Goal: Complete application form

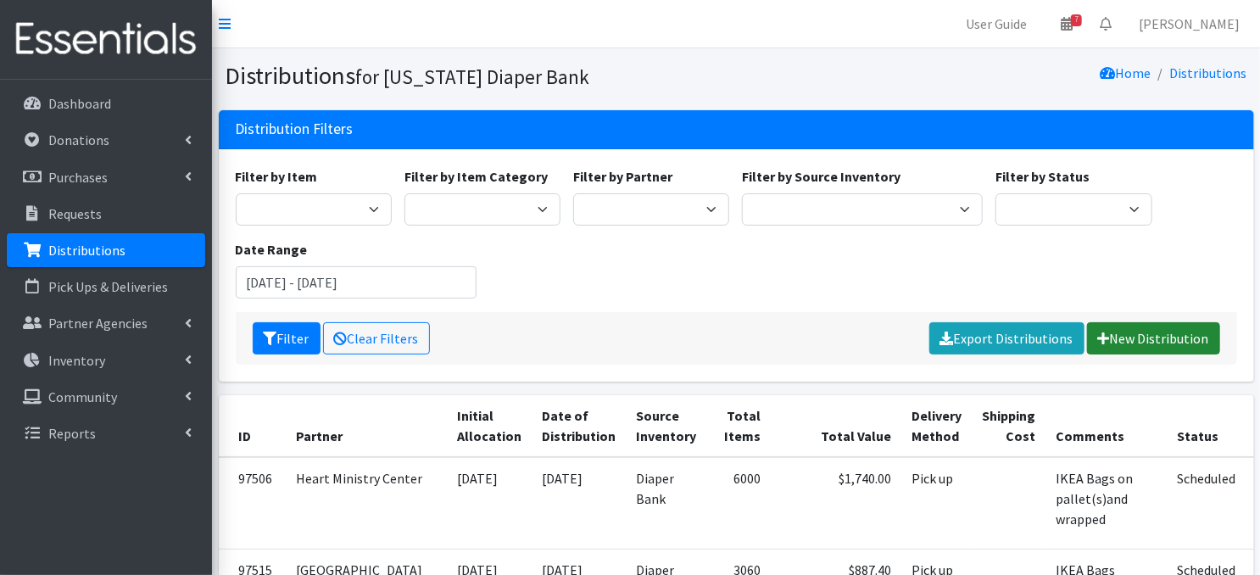
click at [1137, 341] on link "New Distribution" at bounding box center [1153, 338] width 133 height 32
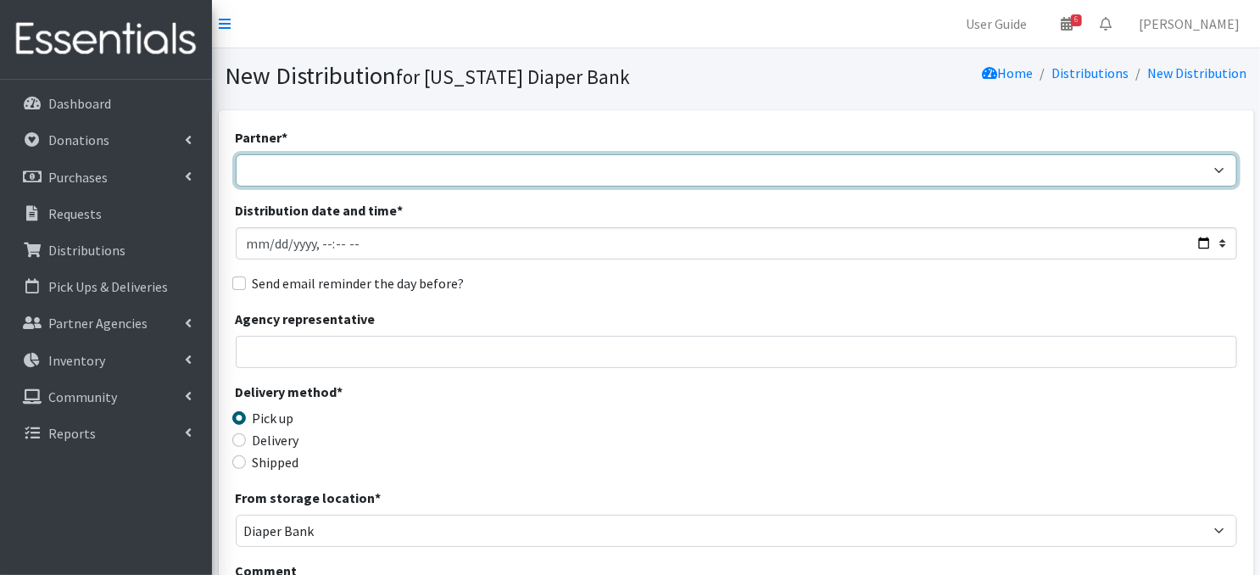
click at [281, 175] on select "Abide A Mother's Love BART - Benson Area Refugee Taskforce Big Brothers Big Sis…" at bounding box center [736, 170] width 1001 height 32
select select "3475"
click at [236, 154] on select "Abide A Mother's Love BART - Benson Area Refugee Taskforce Big Brothers Big Sis…" at bounding box center [736, 170] width 1001 height 32
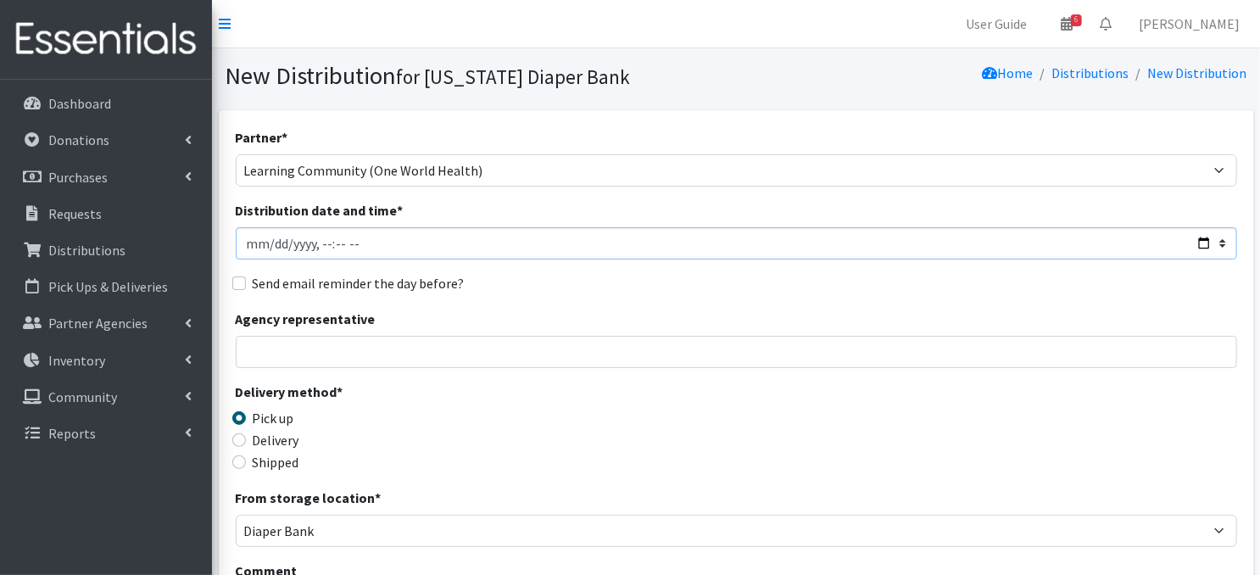
click at [268, 242] on input "Distribution date and time *" at bounding box center [736, 243] width 1001 height 32
click at [315, 241] on input "Distribution date and time *" at bounding box center [736, 243] width 1001 height 32
type input "2025-10-09T10:00"
click at [450, 359] on input "Agency representative" at bounding box center [736, 352] width 1001 height 32
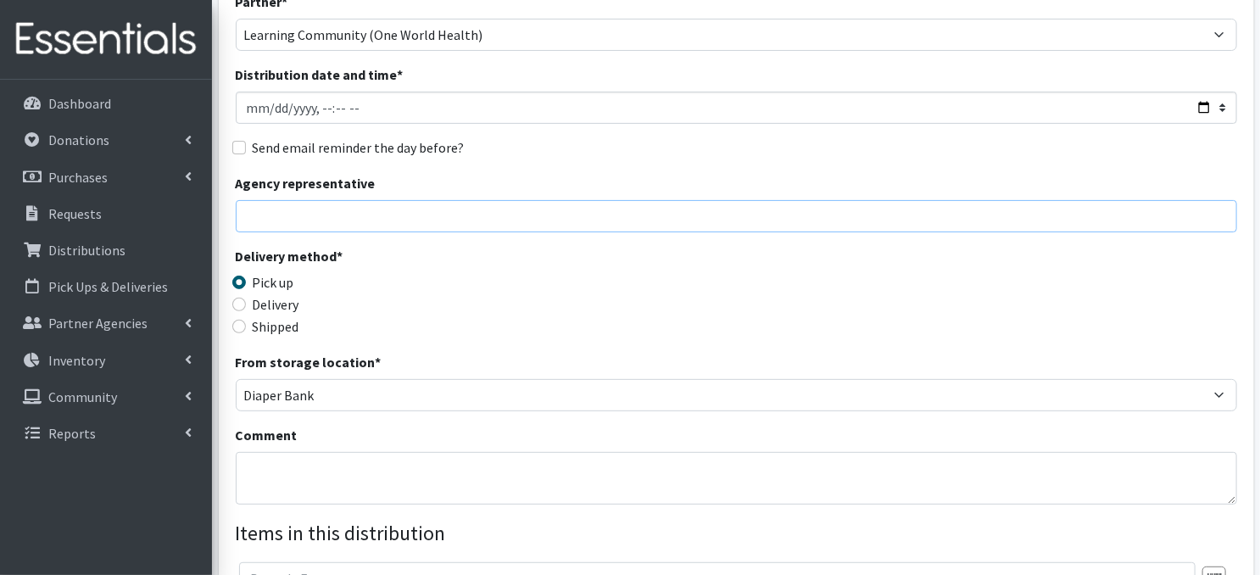
scroll to position [170, 0]
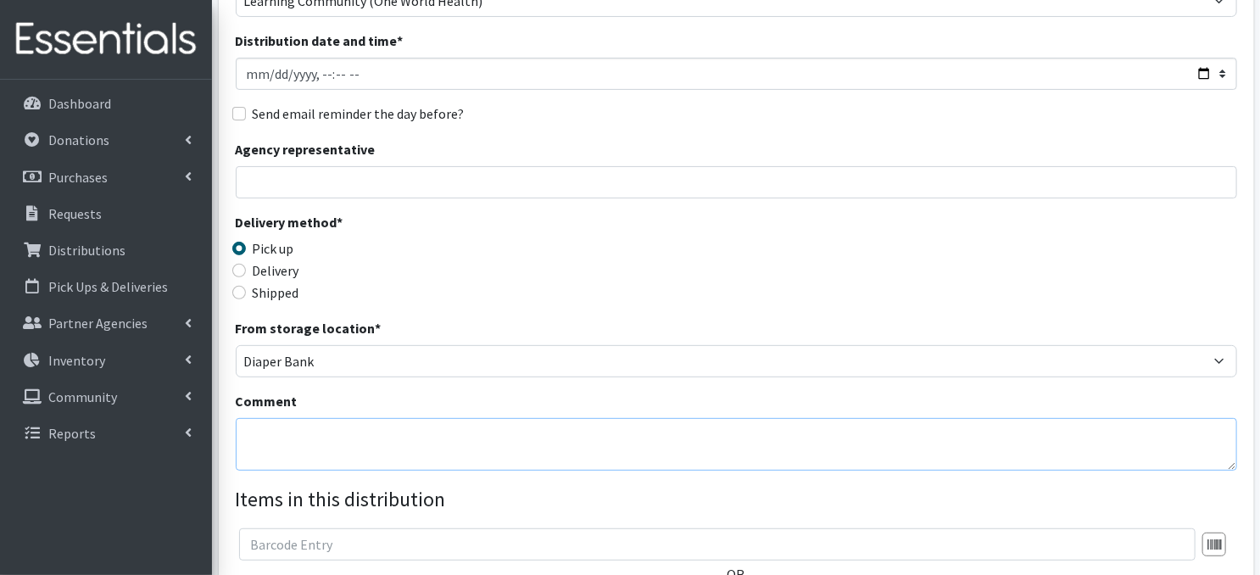
click at [275, 437] on textarea "Comment" at bounding box center [736, 444] width 1001 height 53
paste textarea "Laundry bags on a pallet"
type textarea "Laundry bags on a pallet"
click at [673, 239] on div "Delivery method * Pick up Delivery Shipped Shipping cost" at bounding box center [736, 265] width 1001 height 106
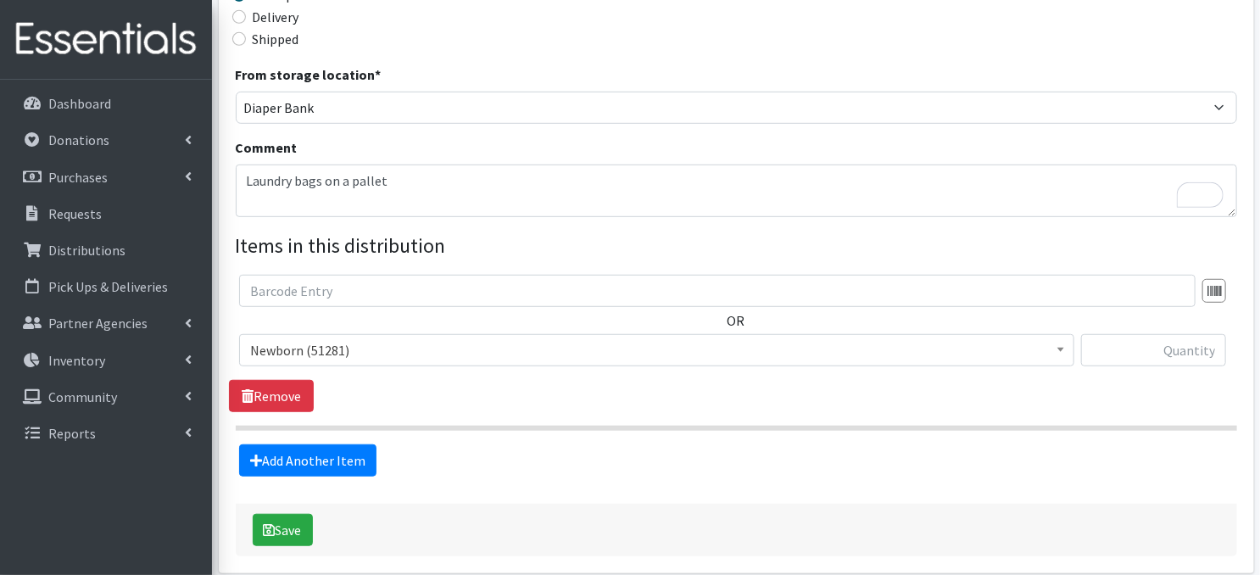
scroll to position [496, 0]
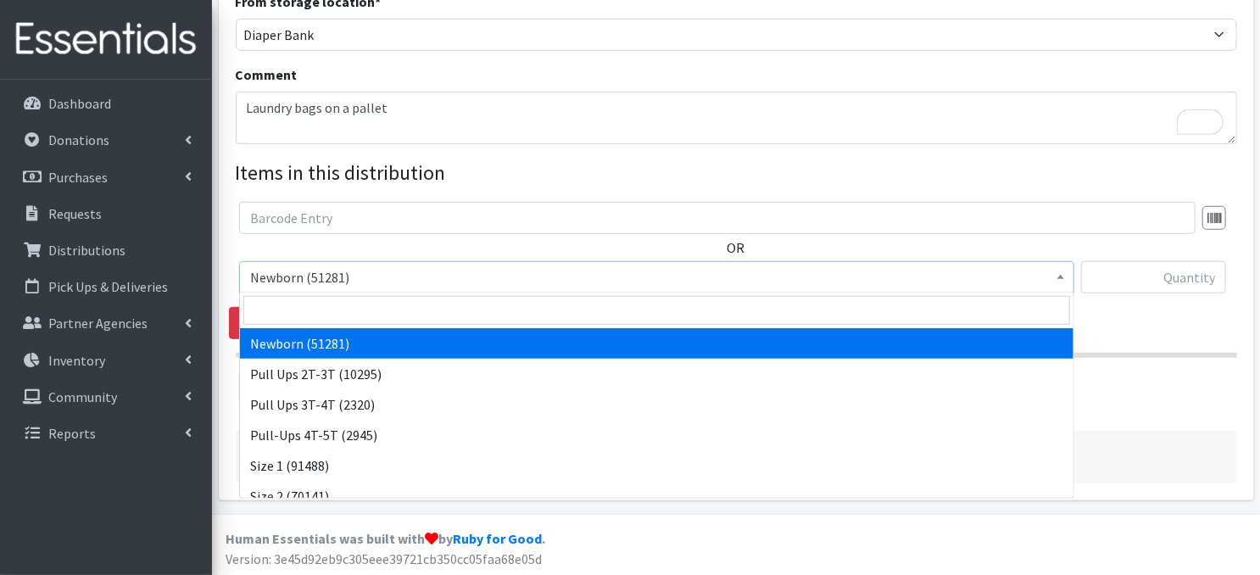
click at [1054, 278] on span at bounding box center [1060, 275] width 17 height 26
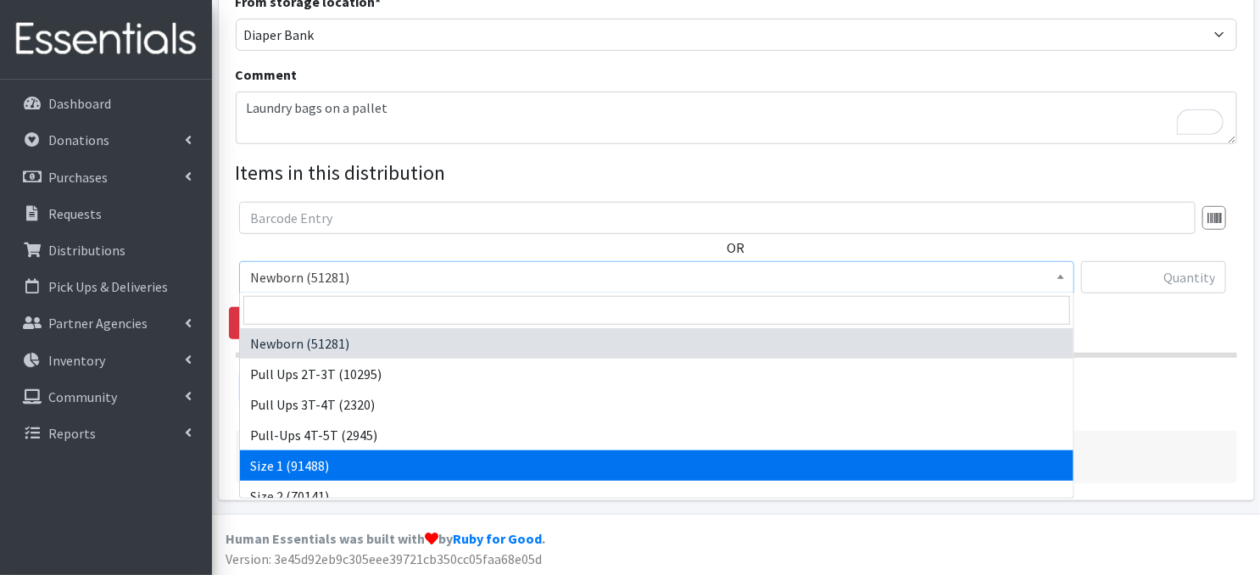
select select "3682"
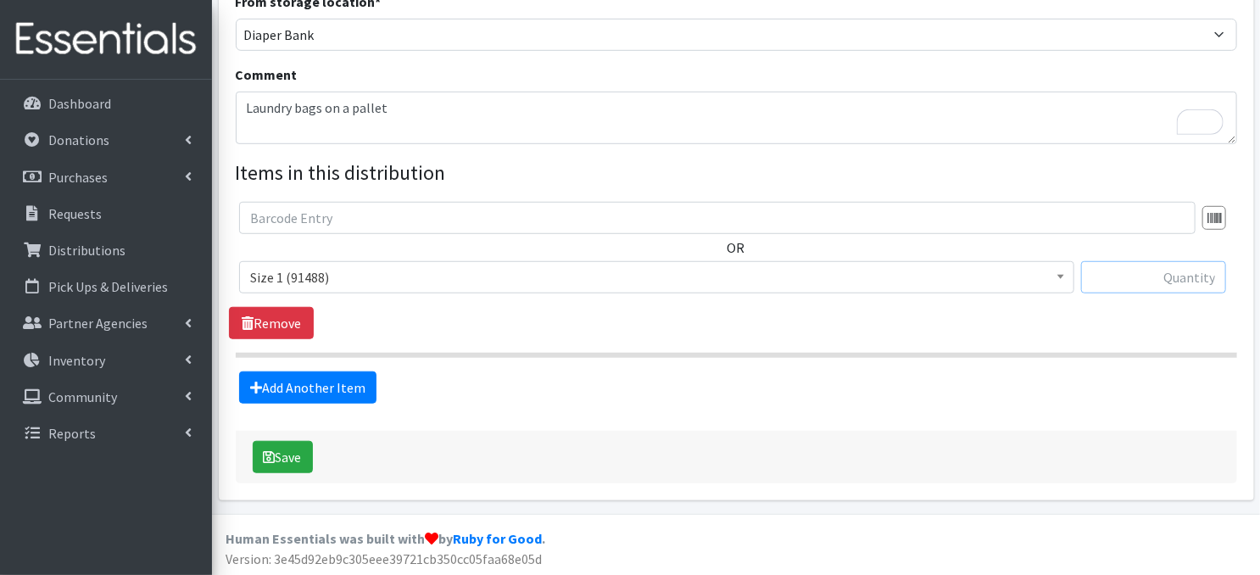
click at [1114, 276] on input "text" at bounding box center [1153, 277] width 145 height 32
type input "400"
click at [325, 394] on link "Add Another Item" at bounding box center [307, 387] width 137 height 32
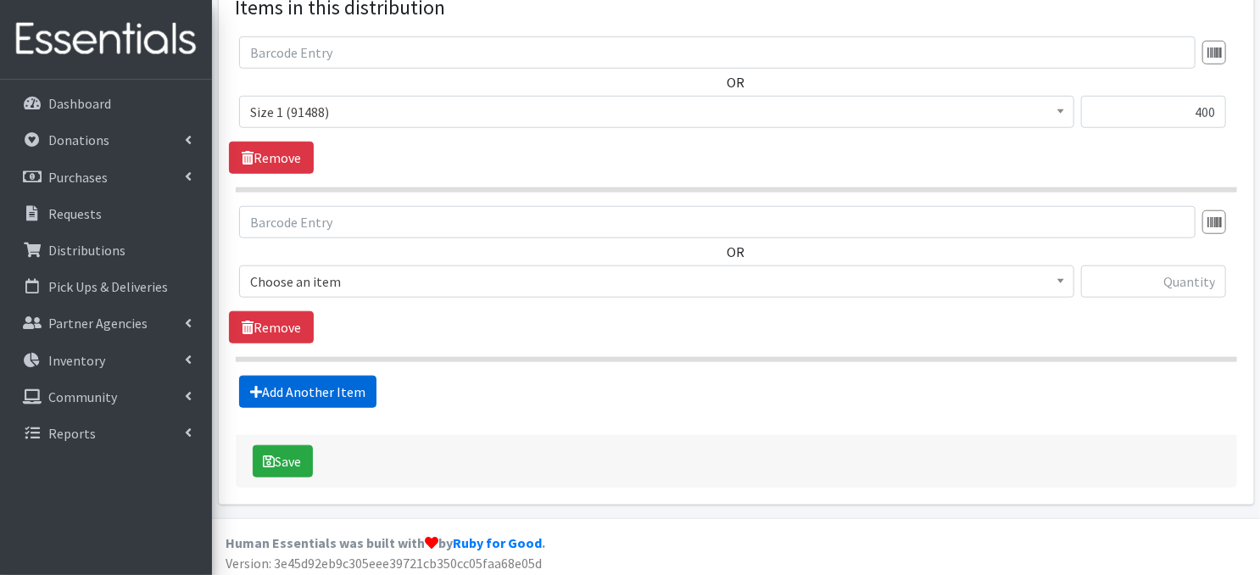
scroll to position [665, 0]
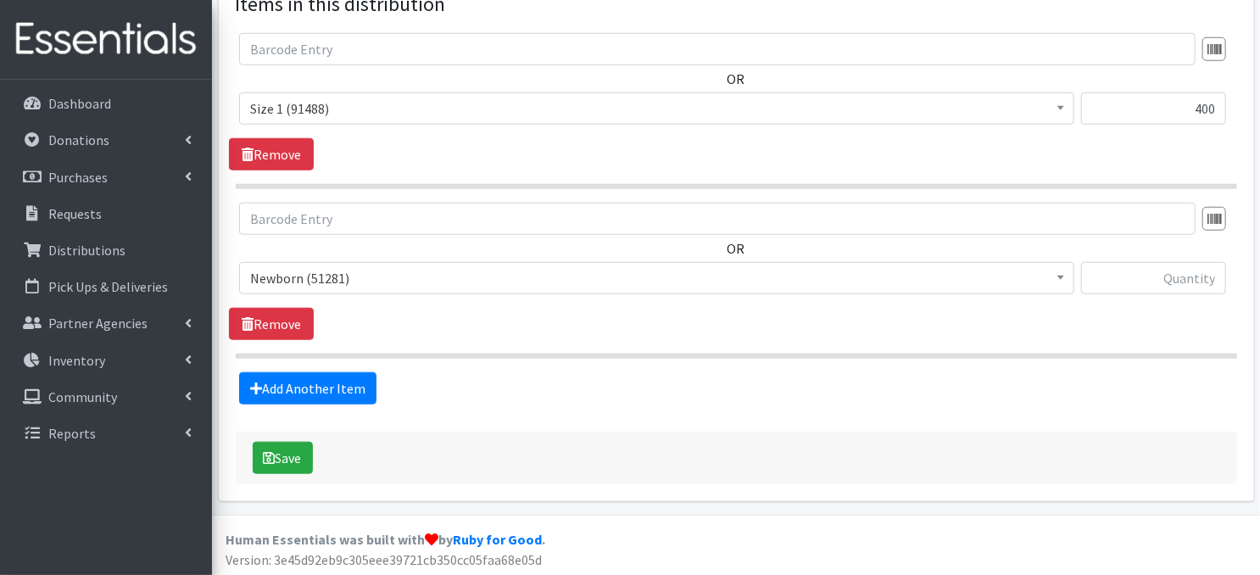
click at [1049, 281] on span "Newborn (51281)" at bounding box center [656, 278] width 813 height 24
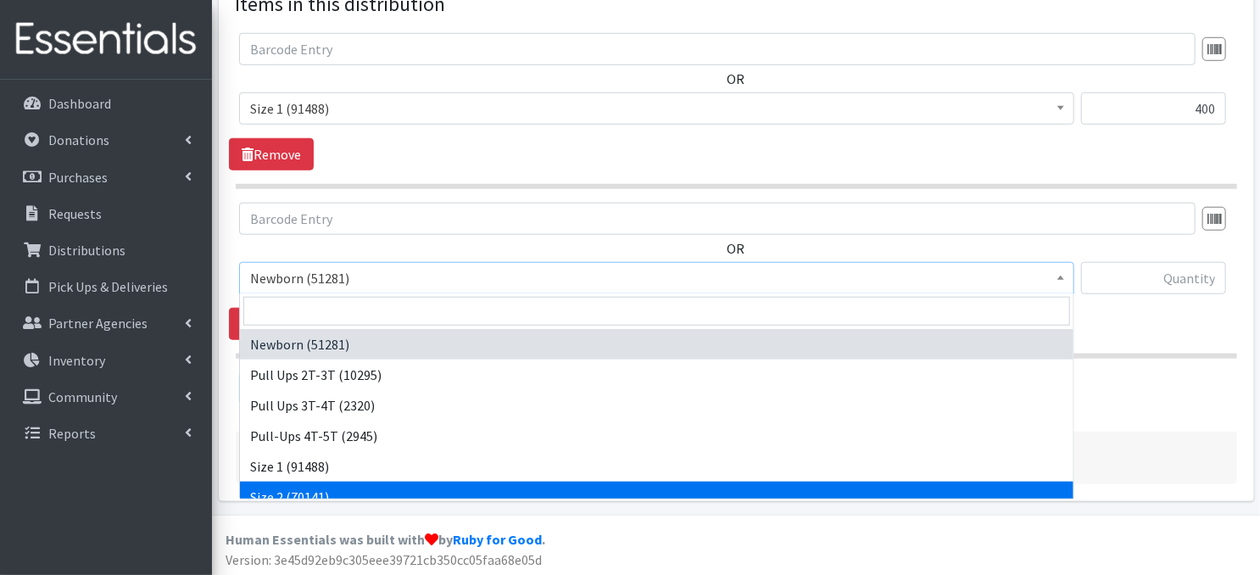
select select "3683"
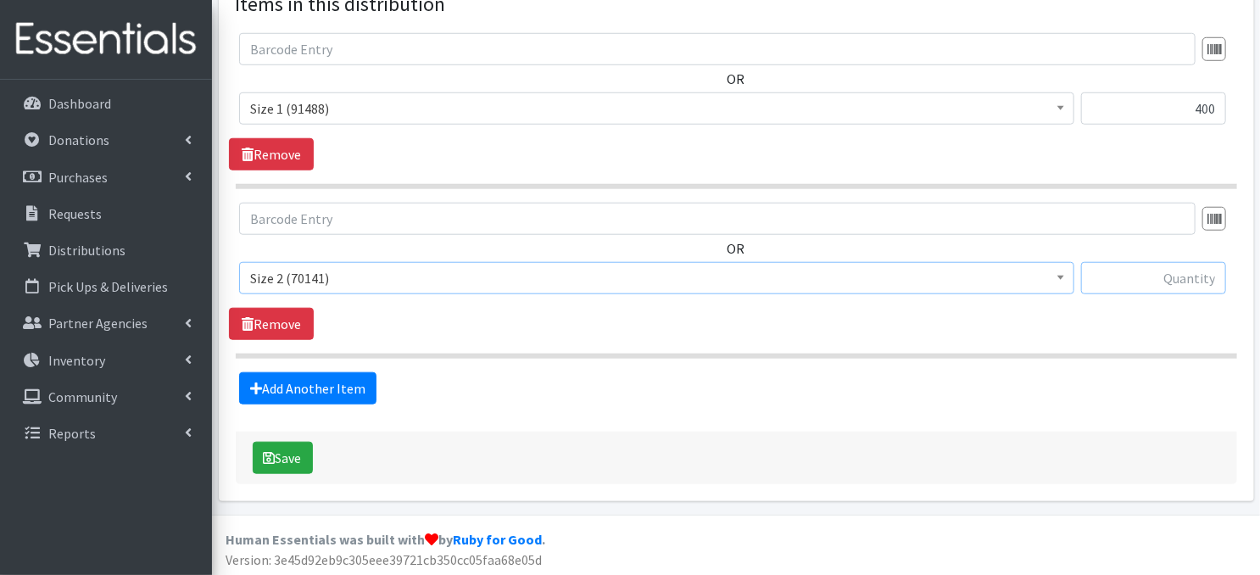
click at [1164, 284] on input "text" at bounding box center [1153, 278] width 145 height 32
type input "400"
click at [342, 391] on link "Add Another Item" at bounding box center [307, 388] width 137 height 32
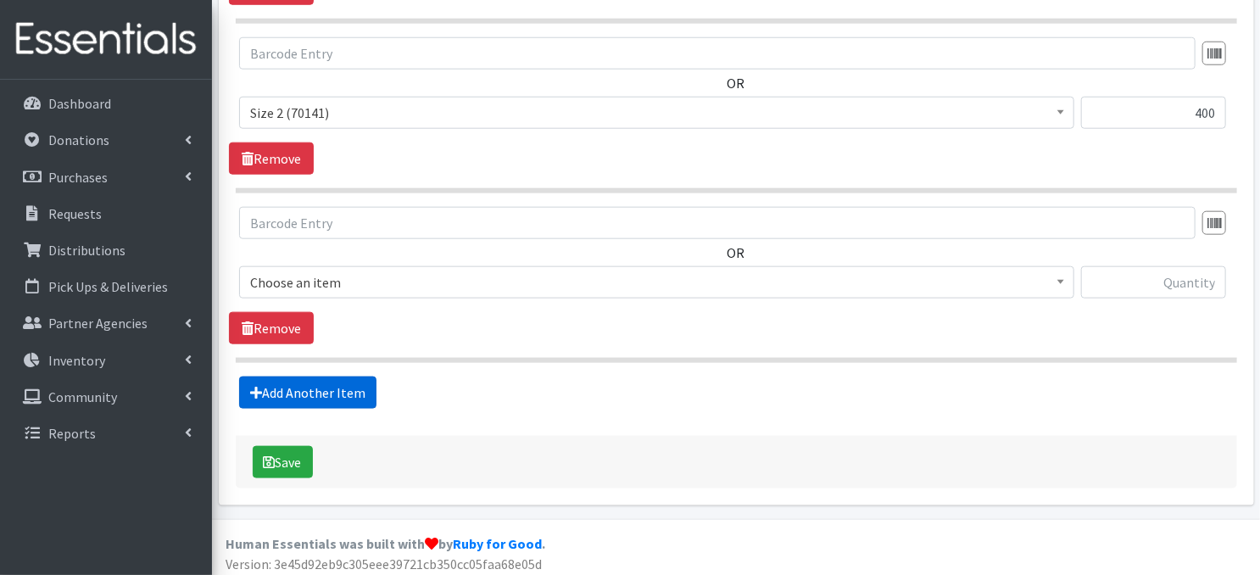
scroll to position [834, 0]
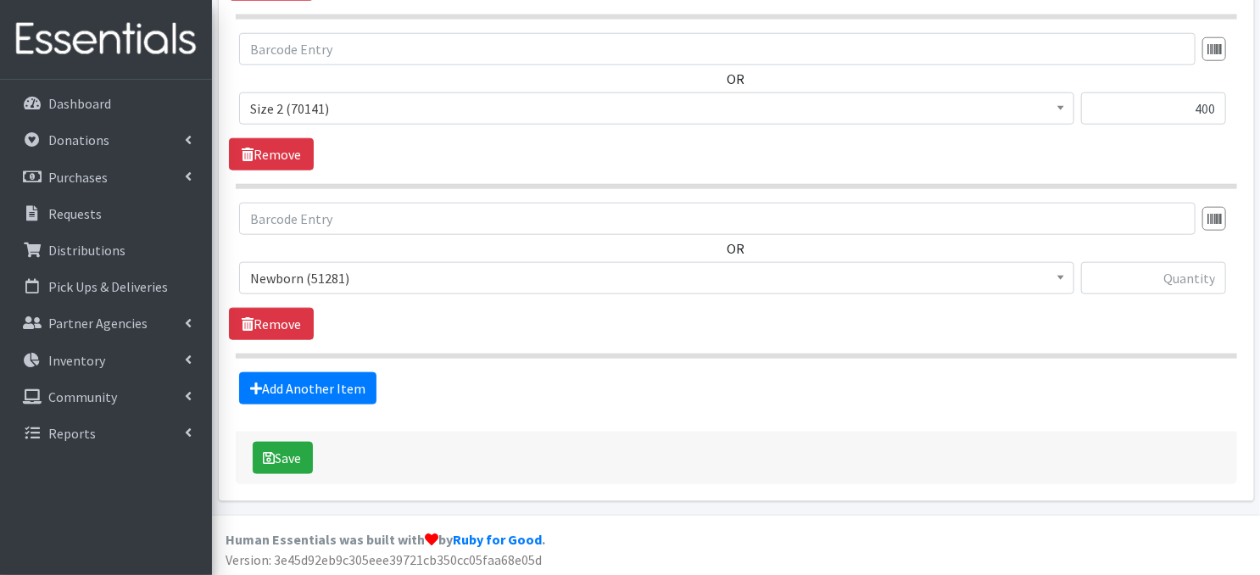
click at [1061, 281] on span at bounding box center [1060, 276] width 17 height 26
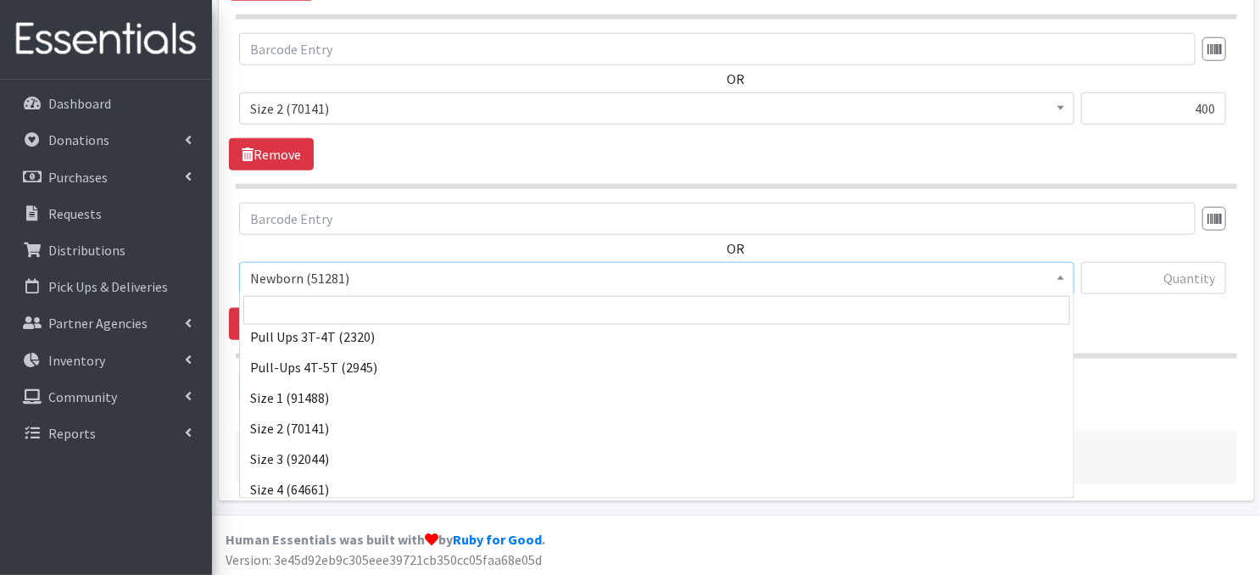
scroll to position [170, 0]
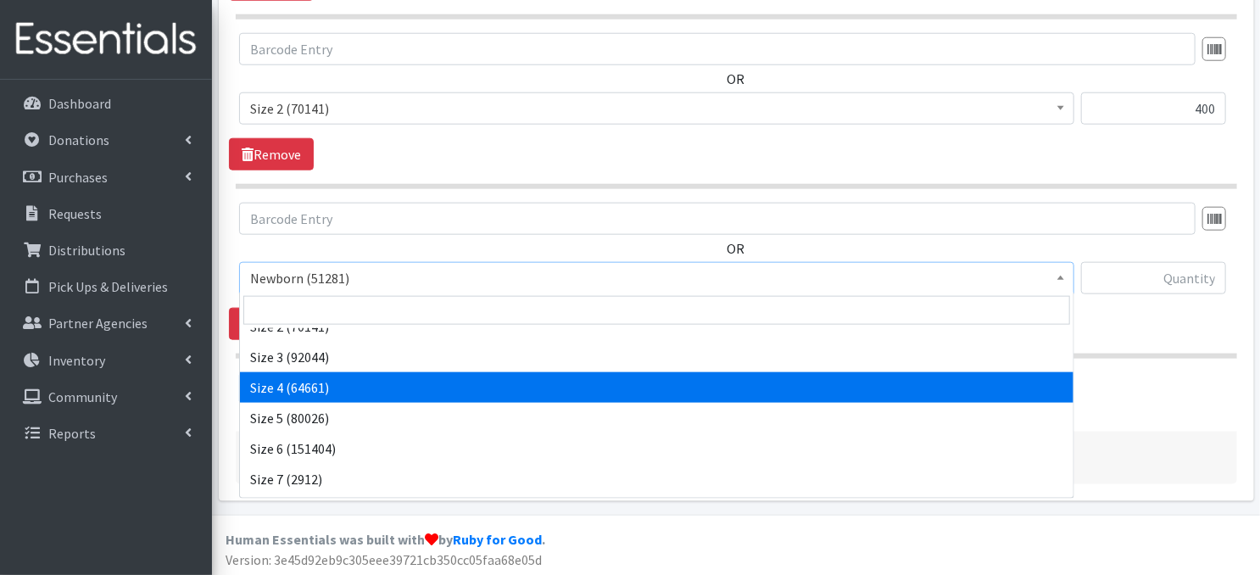
select select "3685"
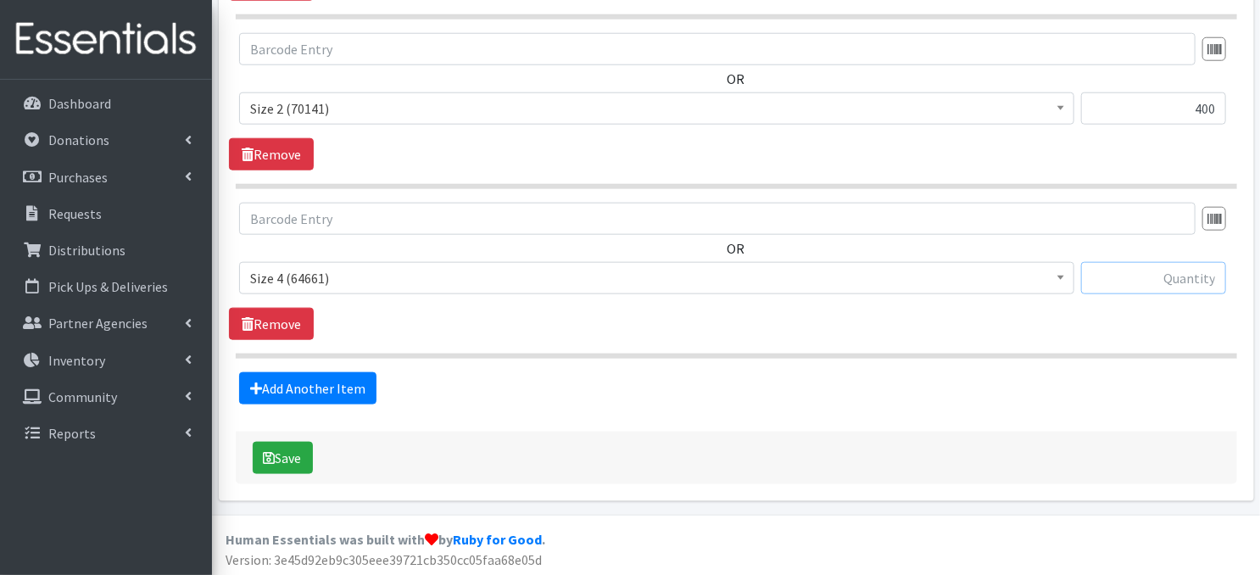
click at [1129, 274] on input "text" at bounding box center [1153, 278] width 145 height 32
type input "900"
click at [298, 390] on link "Add Another Item" at bounding box center [307, 388] width 137 height 32
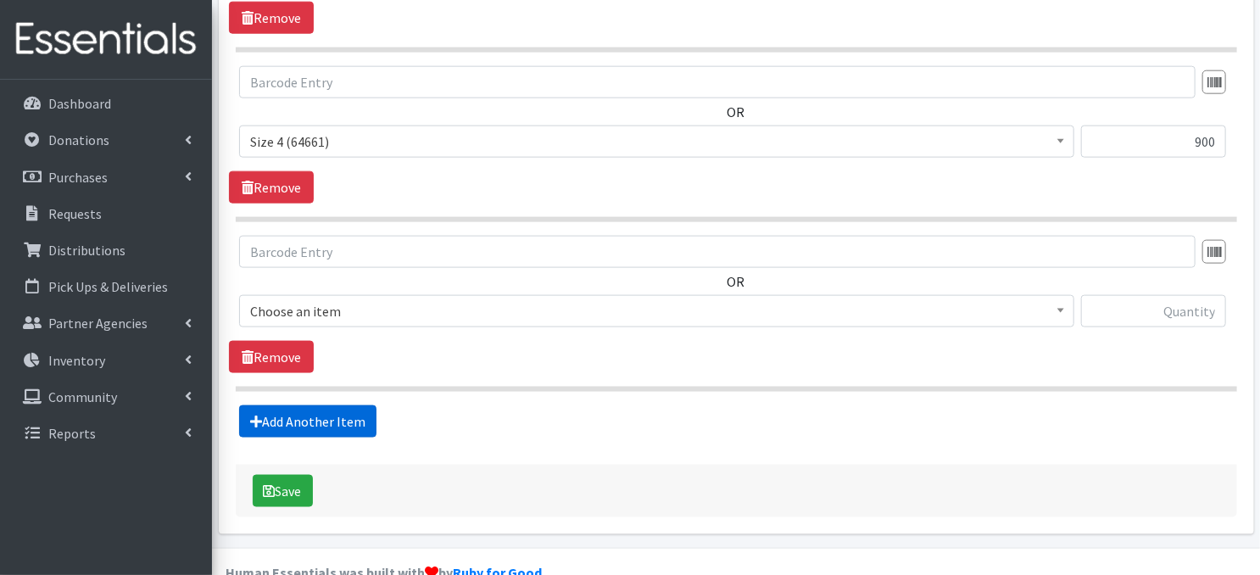
scroll to position [1003, 0]
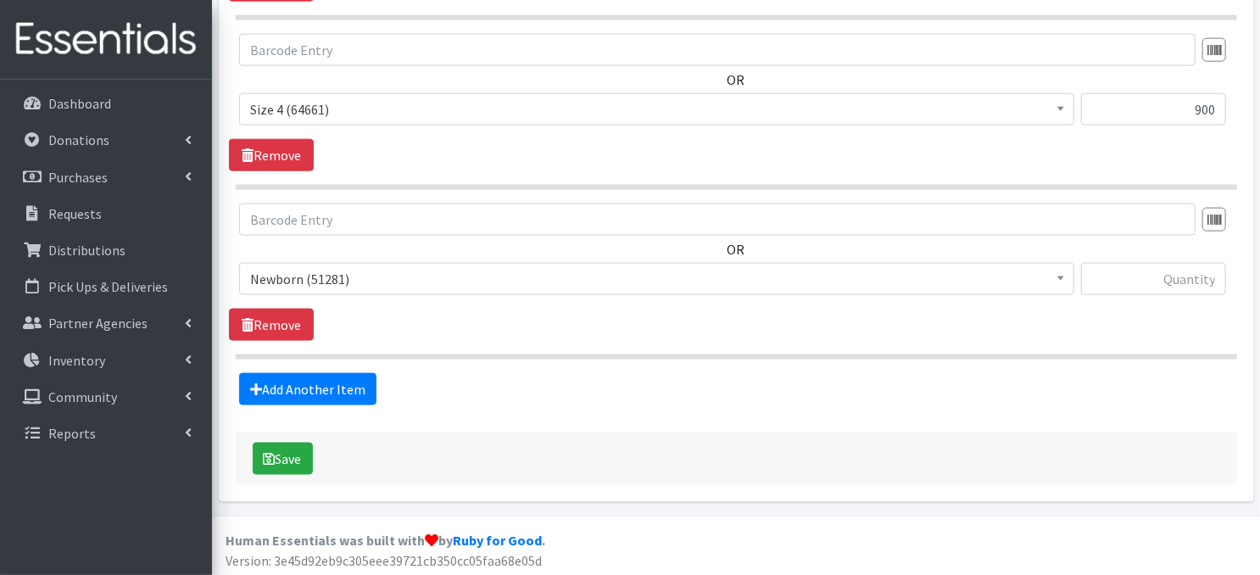
click at [1056, 284] on span at bounding box center [1060, 277] width 17 height 26
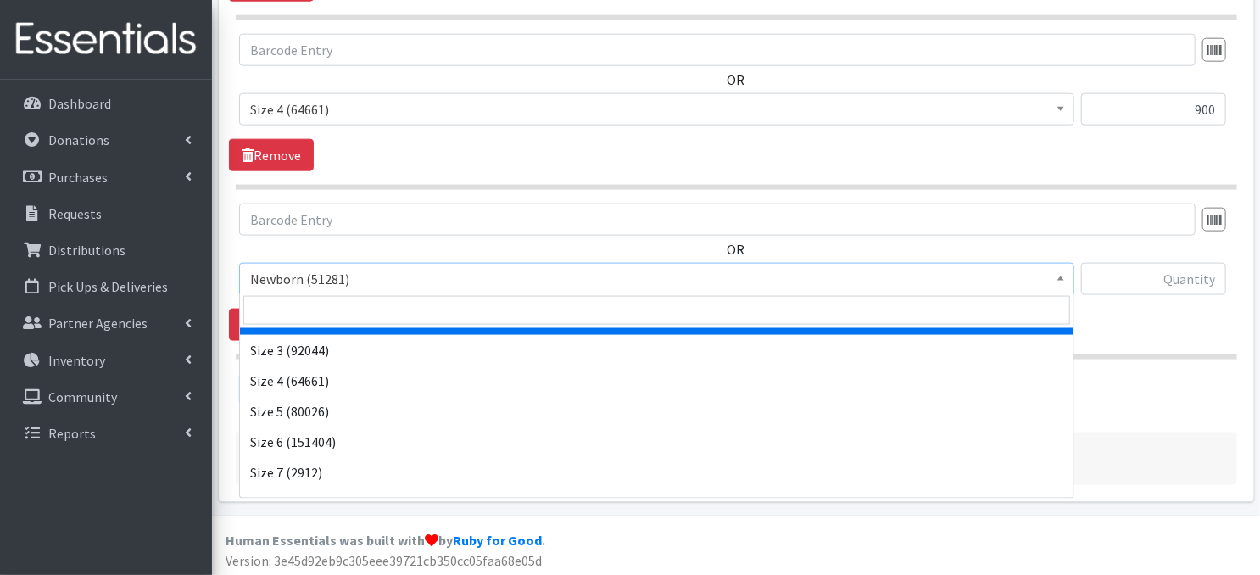
scroll to position [197, 0]
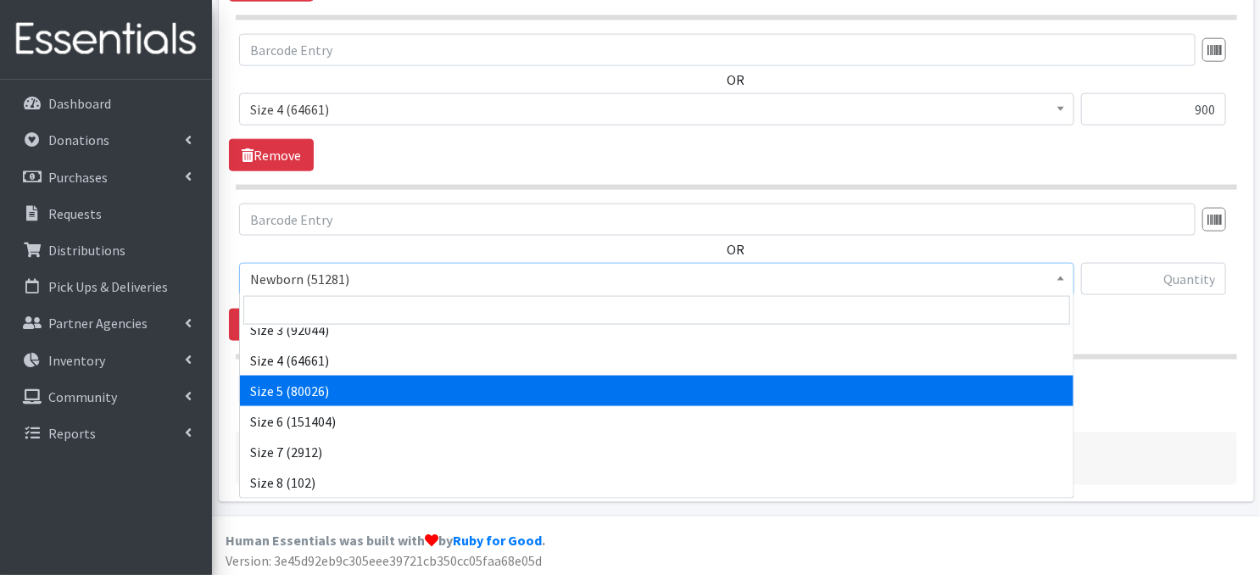
select select "3686"
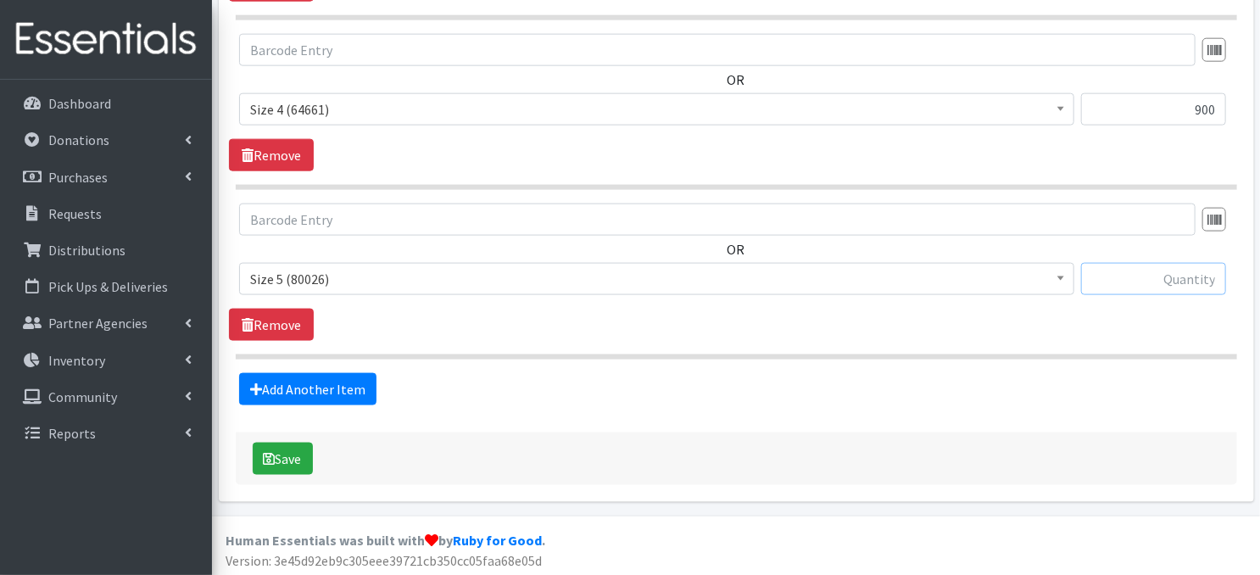
click at [1105, 277] on input "text" at bounding box center [1153, 279] width 145 height 32
type input "1800"
click at [340, 386] on link "Add Another Item" at bounding box center [307, 389] width 137 height 32
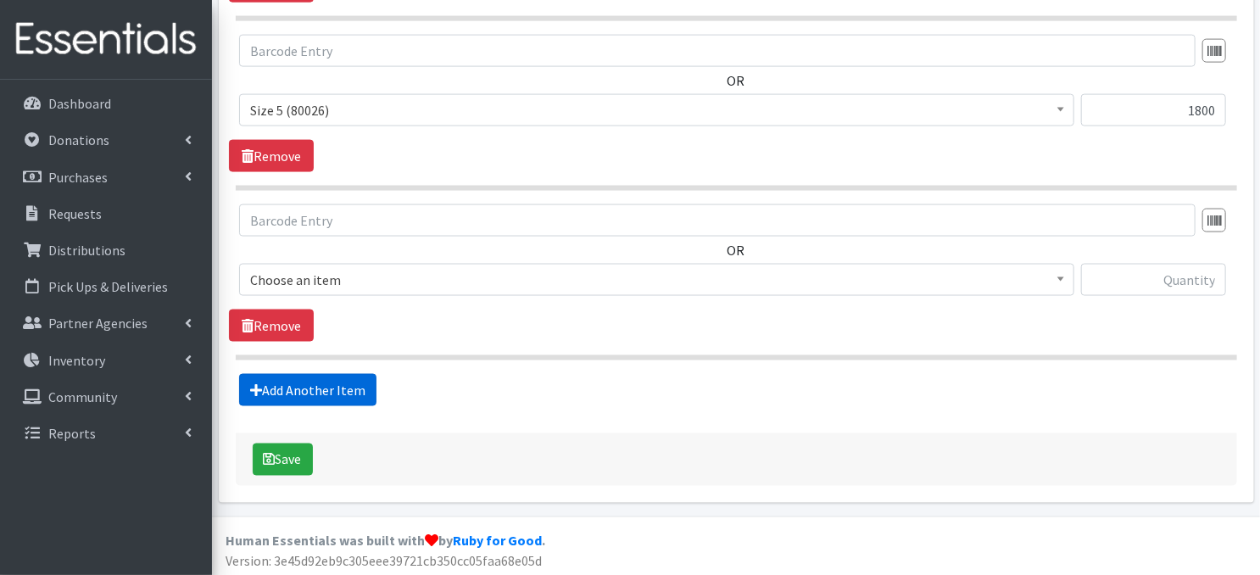
scroll to position [1172, 0]
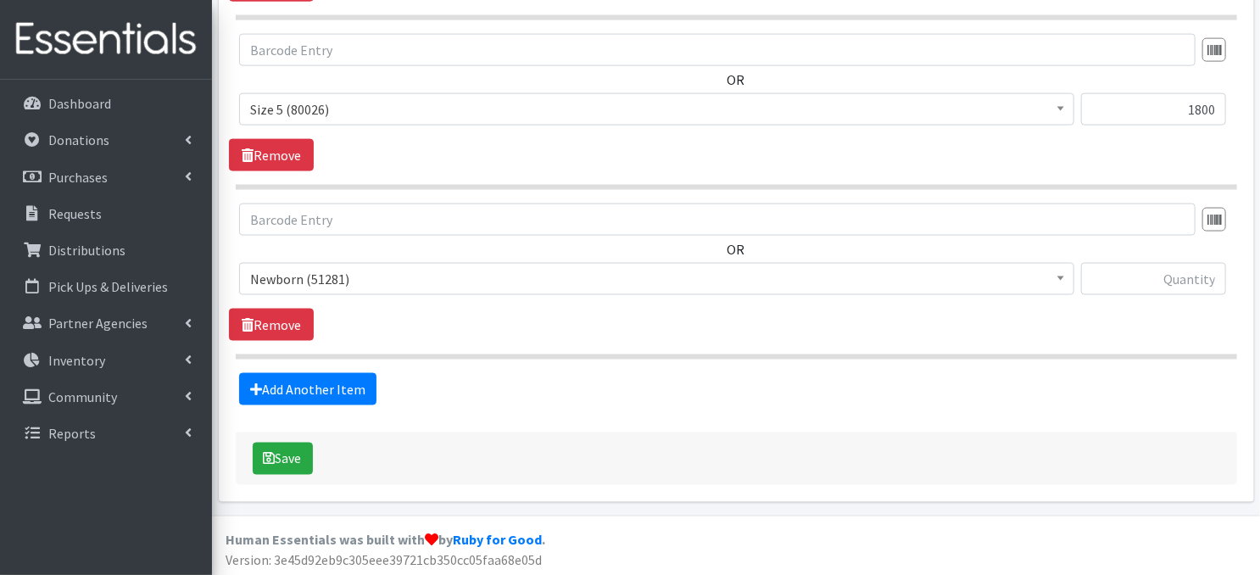
click at [1057, 276] on b at bounding box center [1060, 278] width 7 height 4
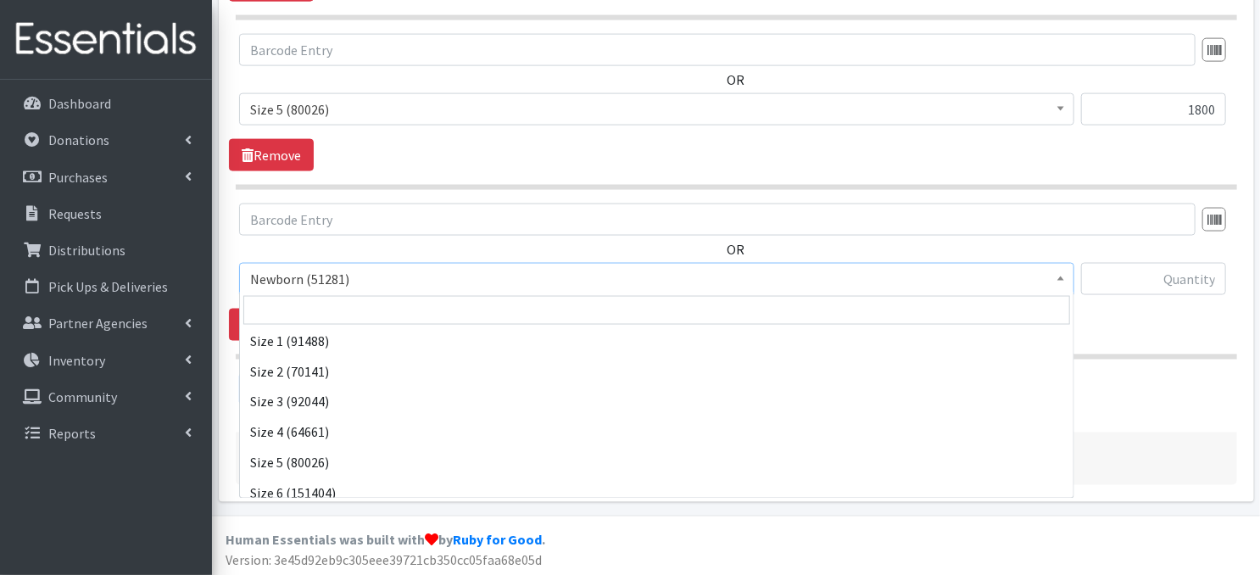
scroll to position [158, 0]
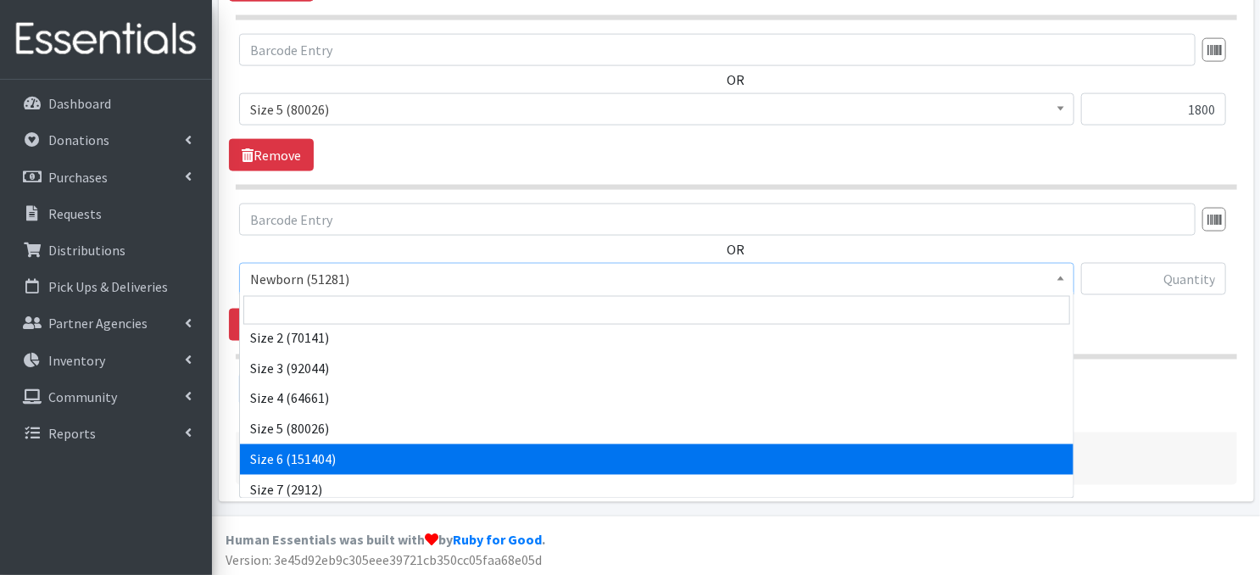
select select "3687"
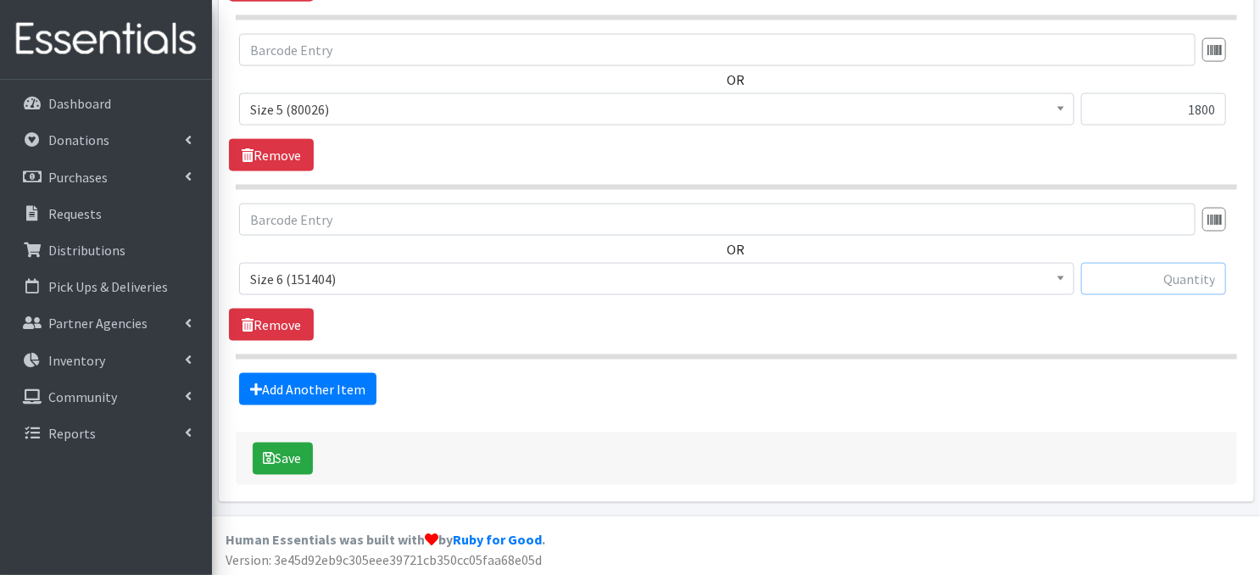
click at [1174, 282] on input "text" at bounding box center [1153, 279] width 145 height 32
type input "2280"
click at [281, 386] on link "Add Another Item" at bounding box center [307, 389] width 137 height 32
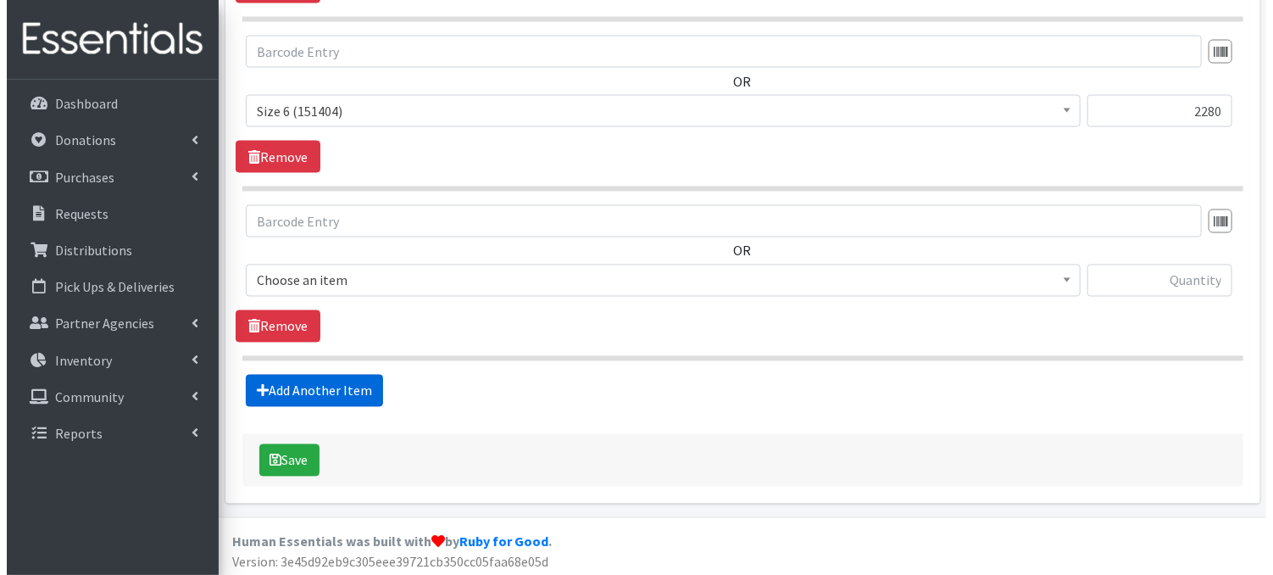
scroll to position [1341, 0]
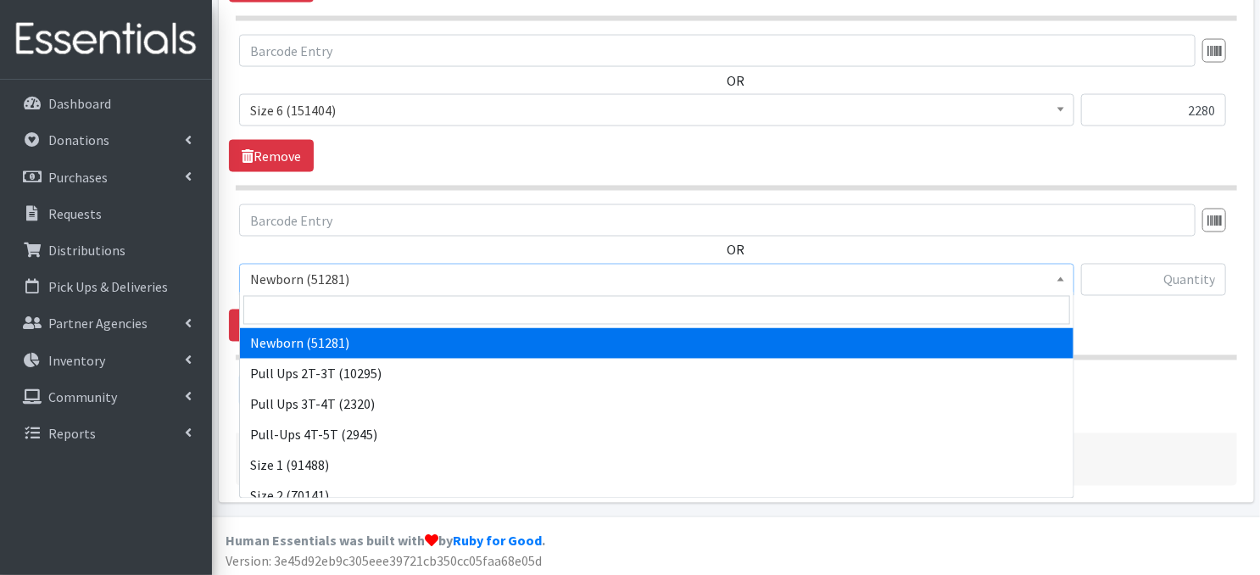
click at [1053, 280] on span at bounding box center [1060, 277] width 17 height 26
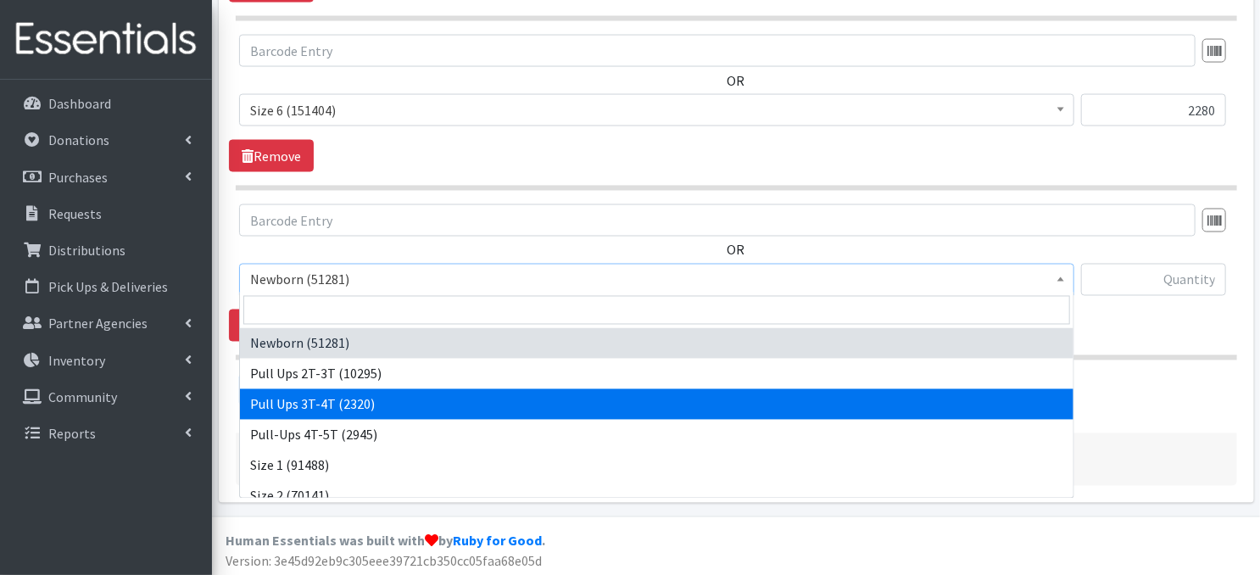
select select "3697"
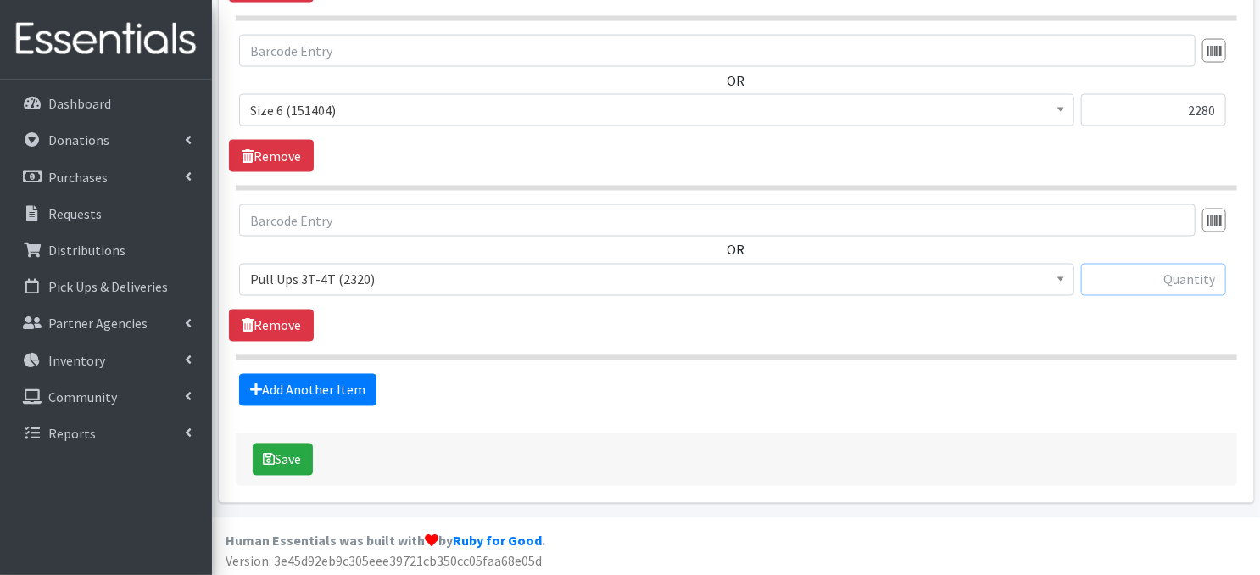
click at [1126, 277] on input "text" at bounding box center [1153, 280] width 145 height 32
type input "450"
click at [285, 453] on button "Save" at bounding box center [283, 459] width 60 height 32
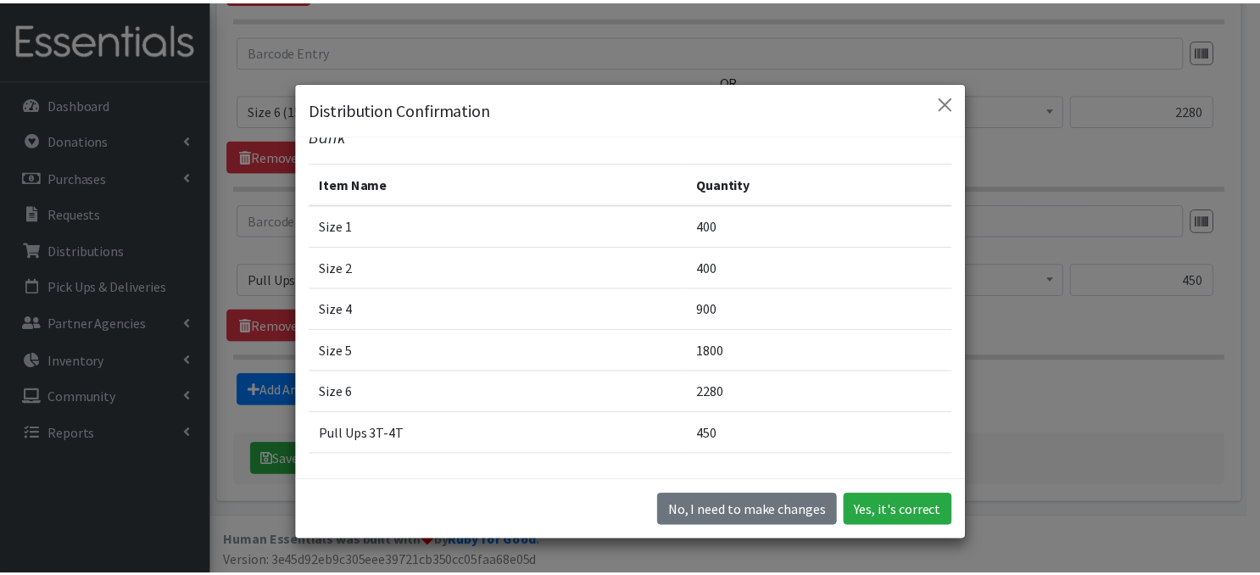
scroll to position [96, 0]
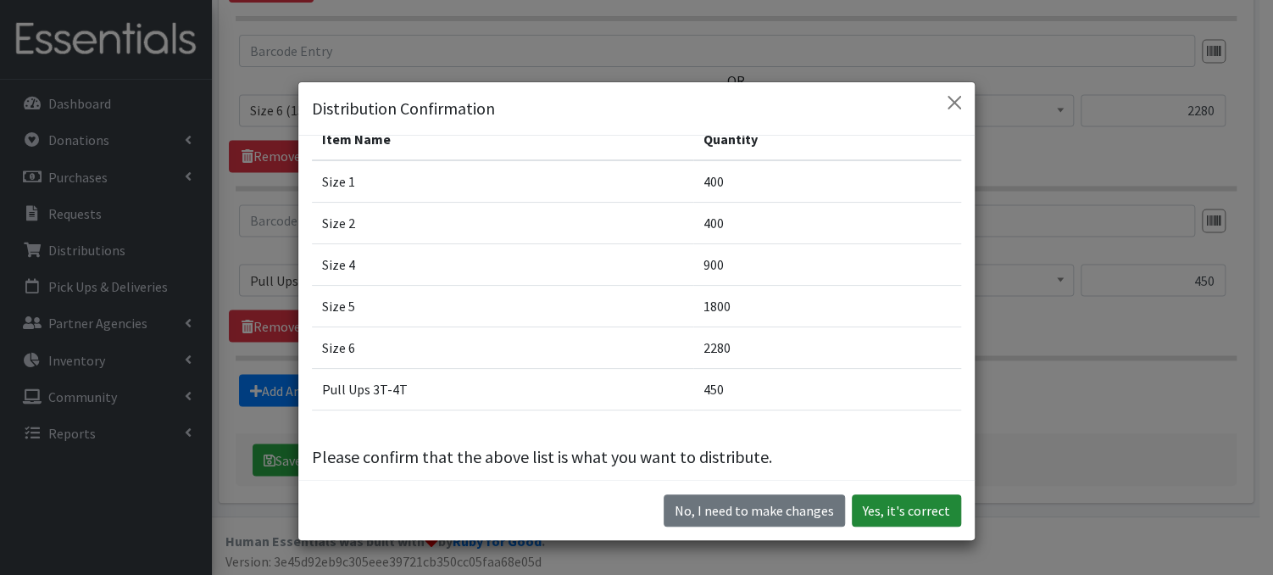
drag, startPoint x: 875, startPoint y: 520, endPoint x: 871, endPoint y: 510, distance: 10.7
click at [874, 518] on button "Yes, it's correct" at bounding box center [906, 510] width 109 height 32
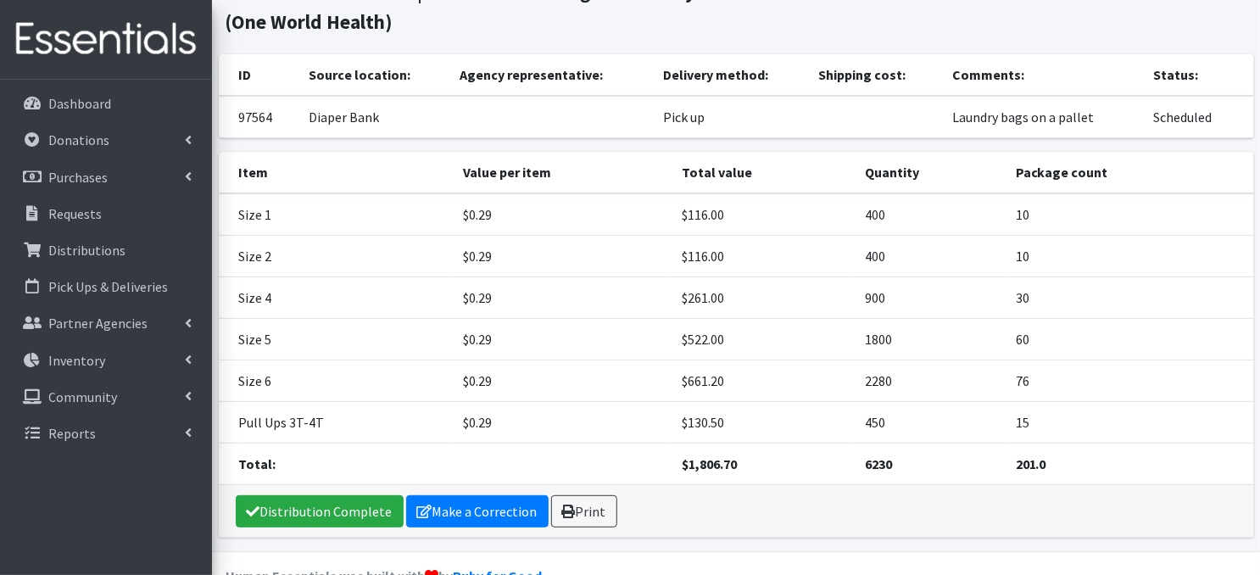
scroll to position [177, 0]
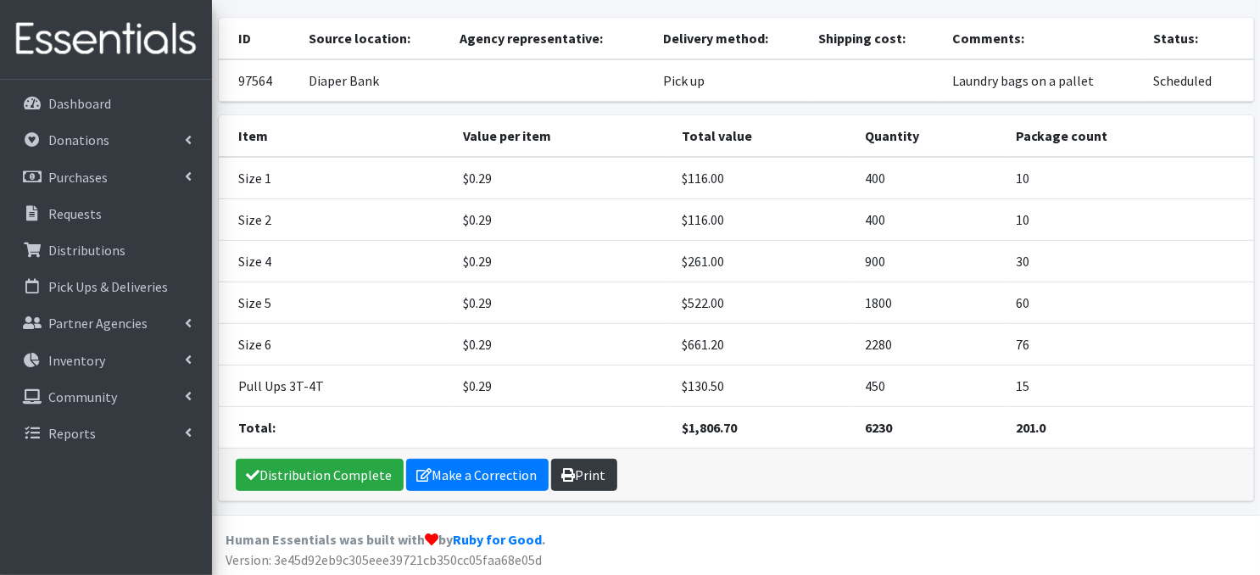
click at [570, 480] on link "Print" at bounding box center [584, 475] width 66 height 32
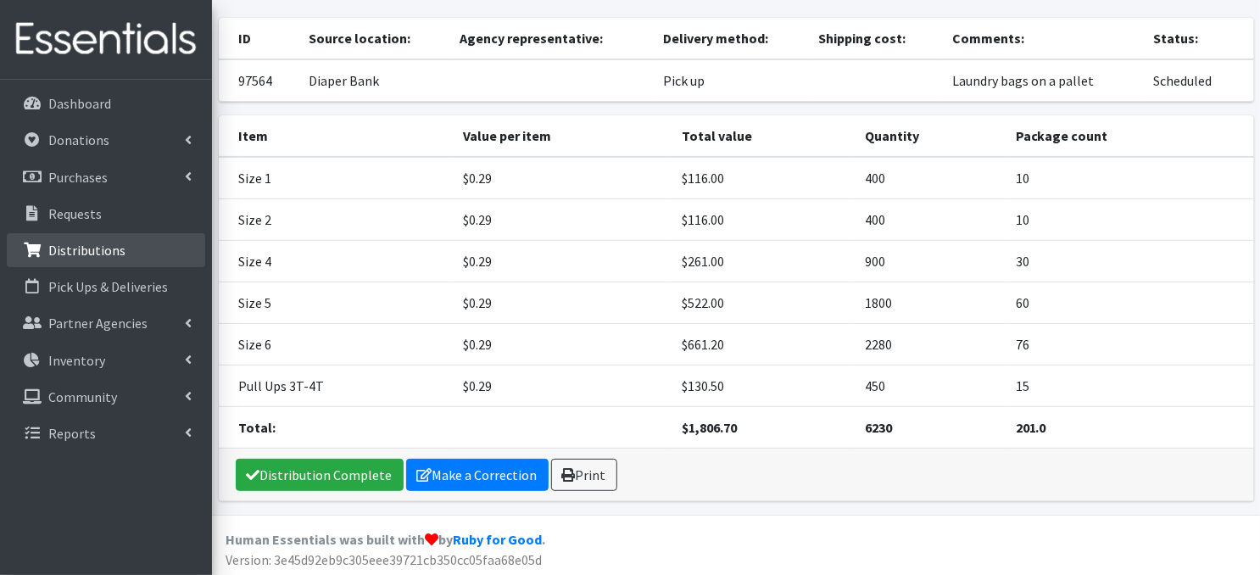
click at [111, 247] on p "Distributions" at bounding box center [86, 250] width 77 height 17
